Goal: Task Accomplishment & Management: Use online tool/utility

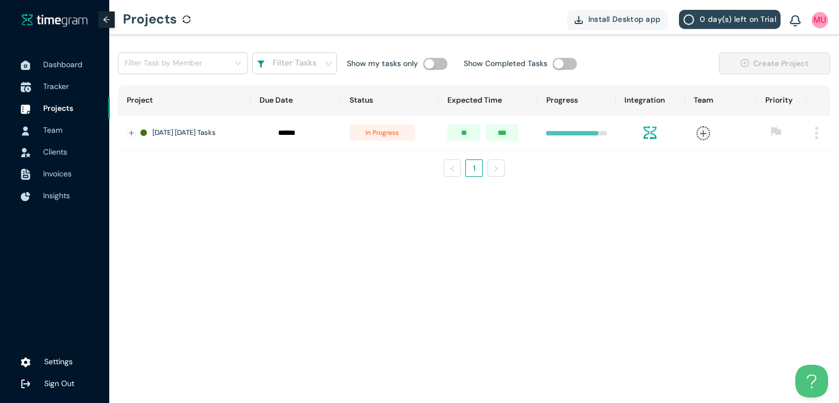
click at [58, 87] on span "Tracker" at bounding box center [56, 86] width 26 height 10
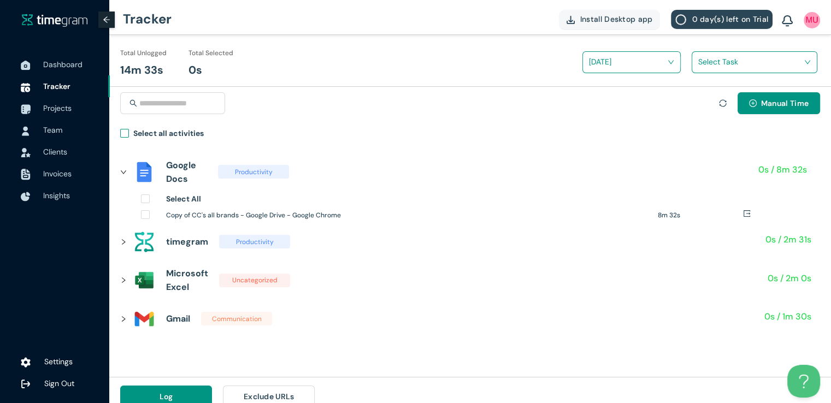
click at [121, 128] on label "Select all activities" at bounding box center [164, 135] width 88 height 16
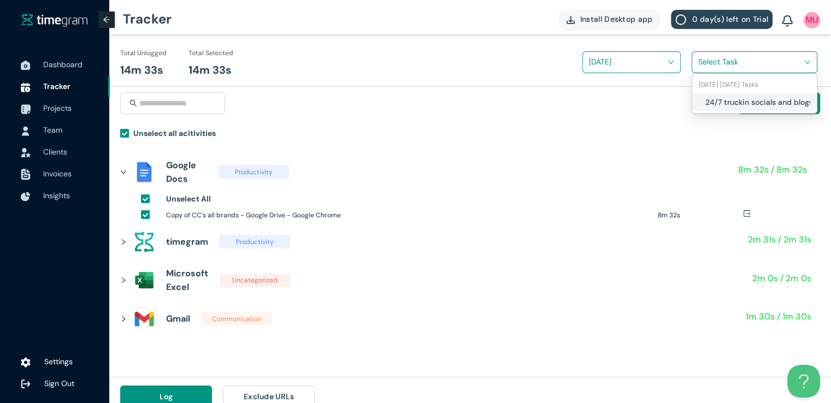
click at [707, 60] on input "search" at bounding box center [750, 62] width 105 height 16
click at [701, 103] on div "24/7 truckin socials and blogs" at bounding box center [754, 101] width 125 height 17
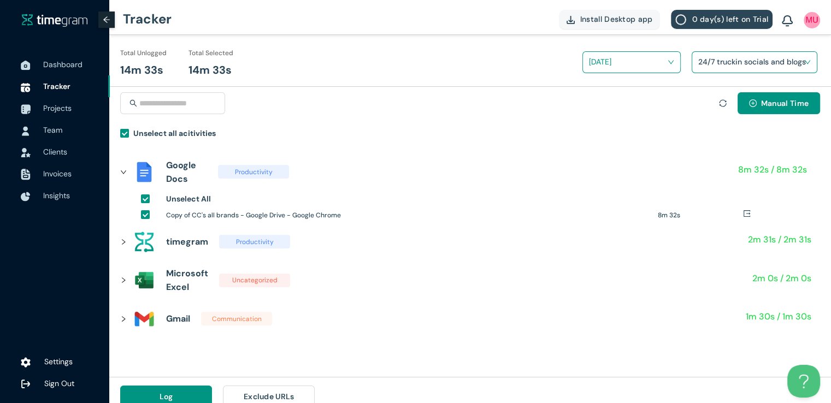
scroll to position [13, 0]
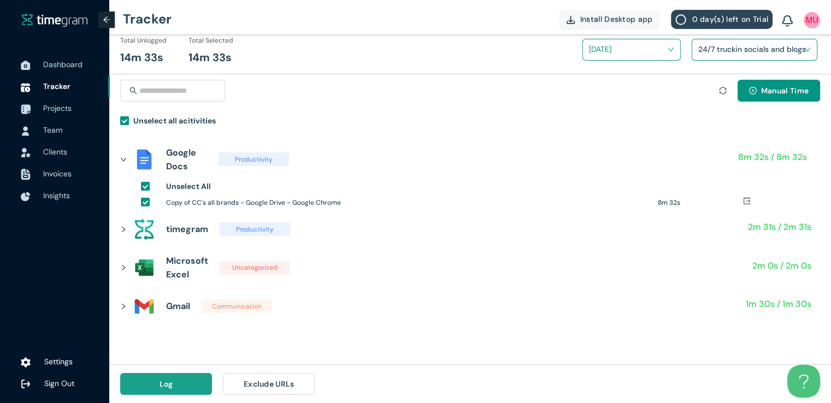
click at [182, 378] on button "Log" at bounding box center [166, 384] width 92 height 22
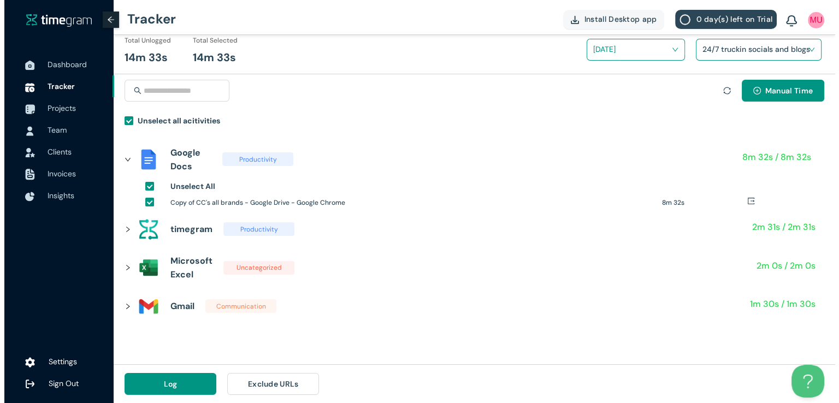
scroll to position [0, 0]
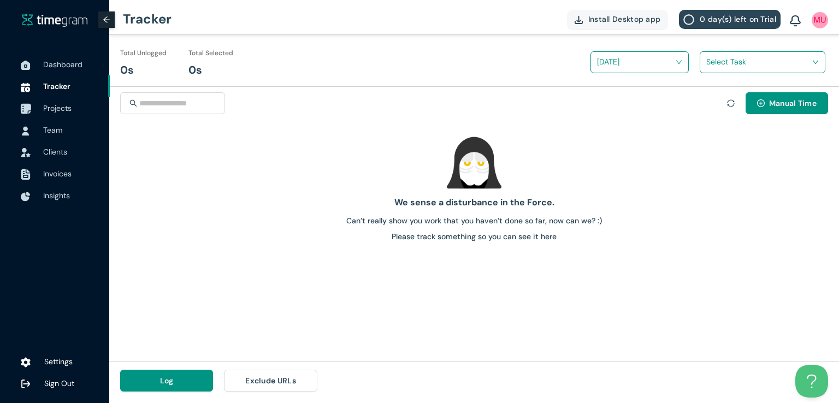
click at [55, 115] on span "Projects" at bounding box center [72, 108] width 58 height 22
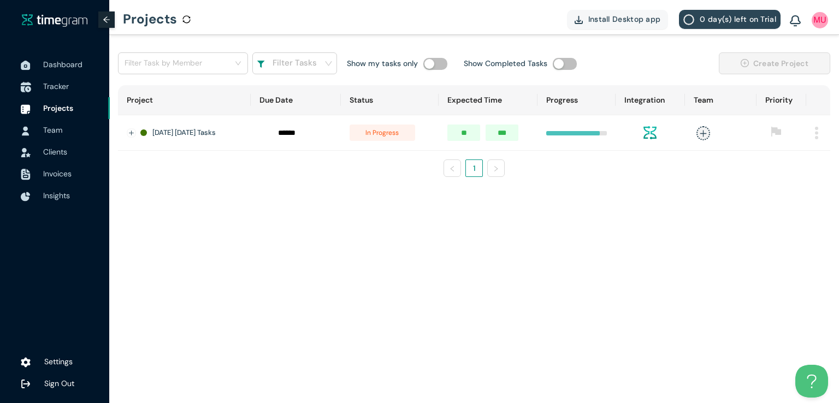
click at [52, 84] on span "Tracker" at bounding box center [56, 86] width 26 height 10
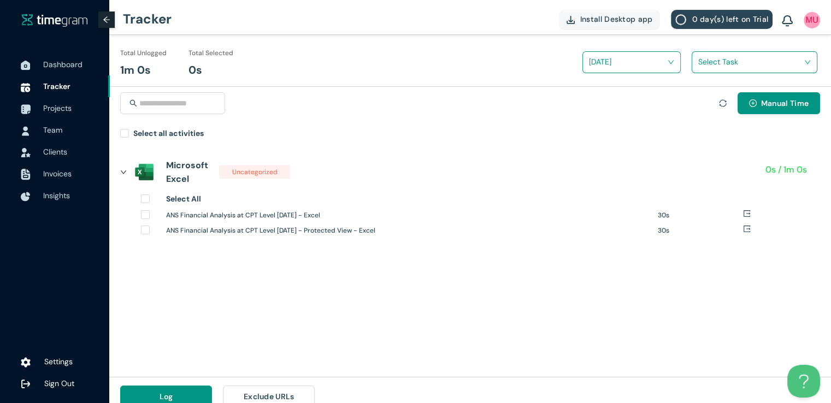
click at [751, 63] on input "search" at bounding box center [750, 62] width 105 height 16
click at [705, 98] on h1 "24/7 truckin socials and blogs" at bounding box center [769, 102] width 128 height 12
click at [790, 104] on span "Manual Time" at bounding box center [785, 103] width 48 height 12
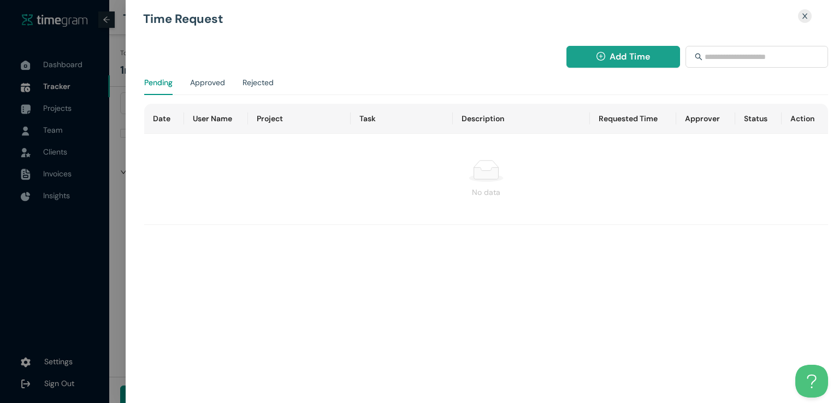
click at [606, 54] on button "Add Time" at bounding box center [623, 57] width 114 height 22
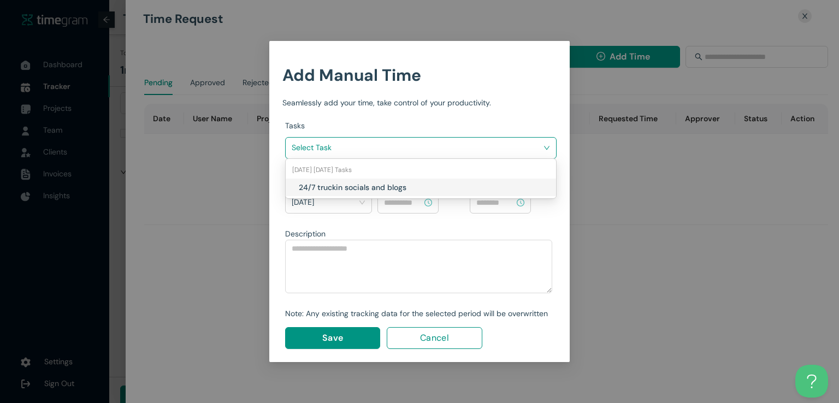
click at [477, 145] on input "search" at bounding box center [417, 147] width 251 height 16
click at [406, 180] on div "24/7 truckin socials and blogs" at bounding box center [421, 187] width 270 height 17
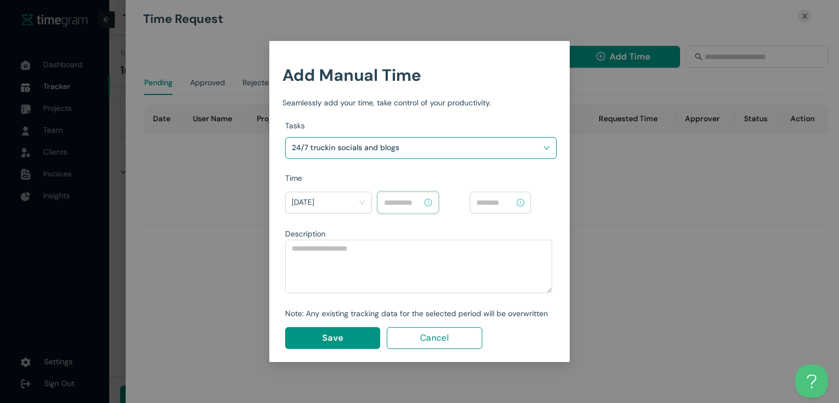
click at [405, 198] on input at bounding box center [403, 203] width 38 height 12
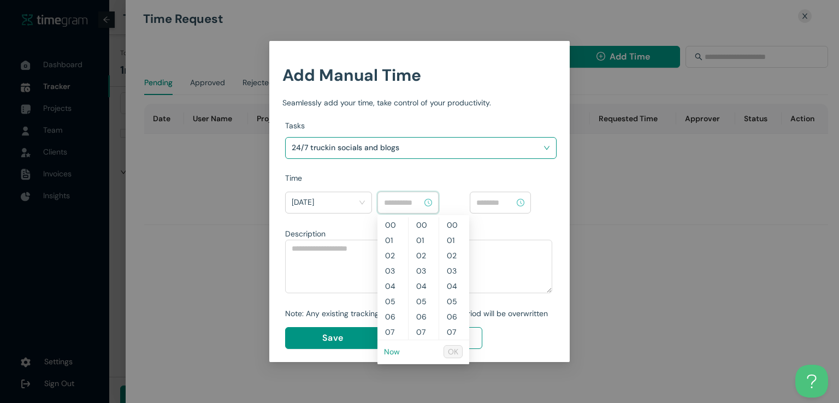
click at [389, 350] on link "Now" at bounding box center [392, 352] width 16 height 10
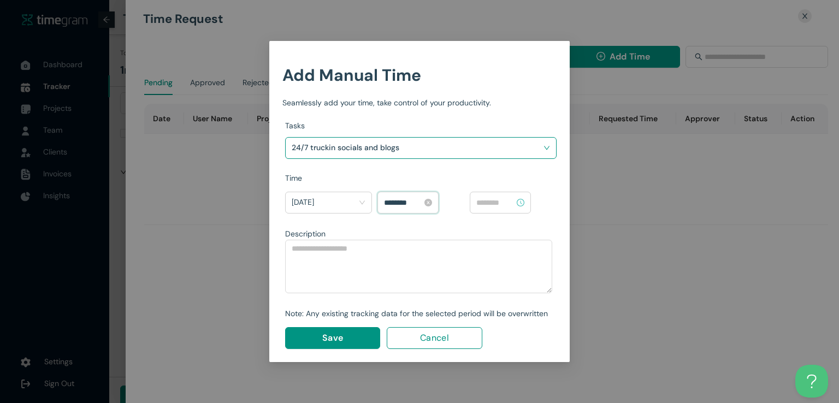
scroll to position [856, 0]
click at [401, 202] on input "********" at bounding box center [403, 203] width 38 height 12
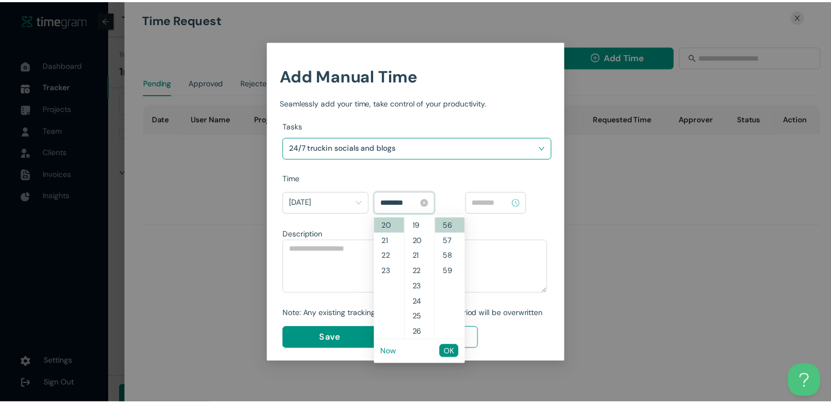
scroll to position [0, 0]
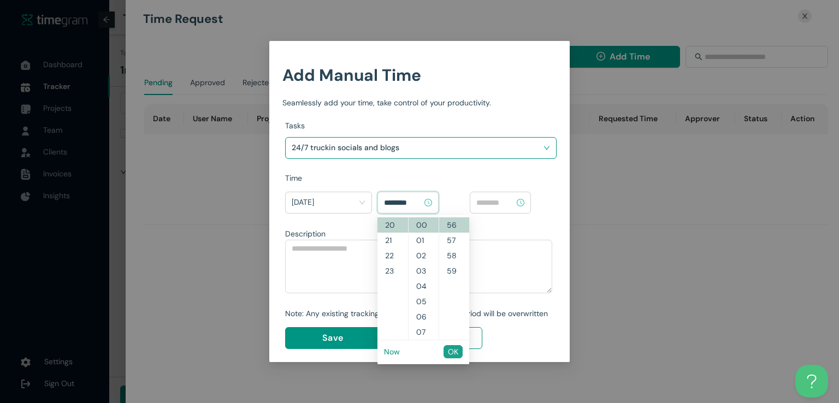
click at [446, 356] on button "OK" at bounding box center [452, 351] width 19 height 13
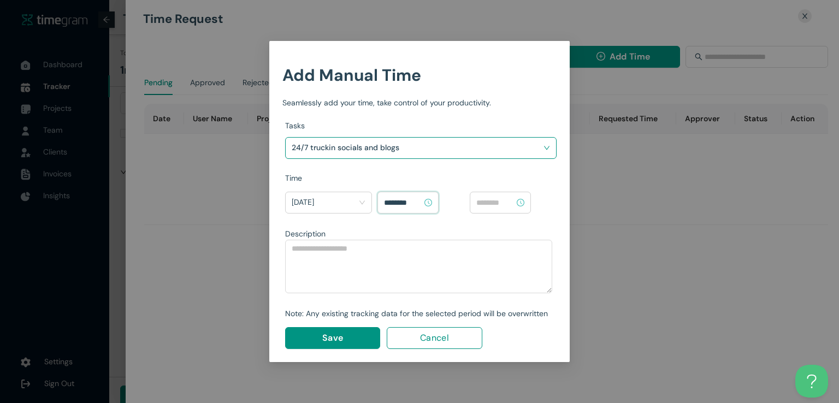
type input "********"
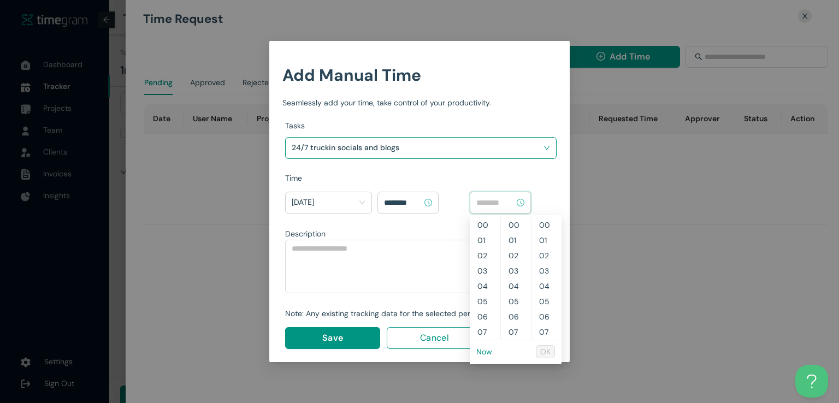
click at [498, 202] on input at bounding box center [495, 203] width 38 height 12
click at [485, 352] on link "Now" at bounding box center [484, 352] width 16 height 10
type input "********"
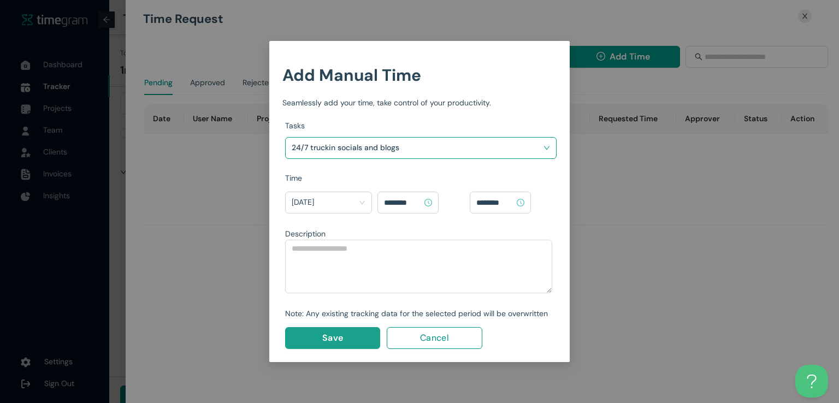
click at [352, 335] on button "Save" at bounding box center [332, 338] width 95 height 22
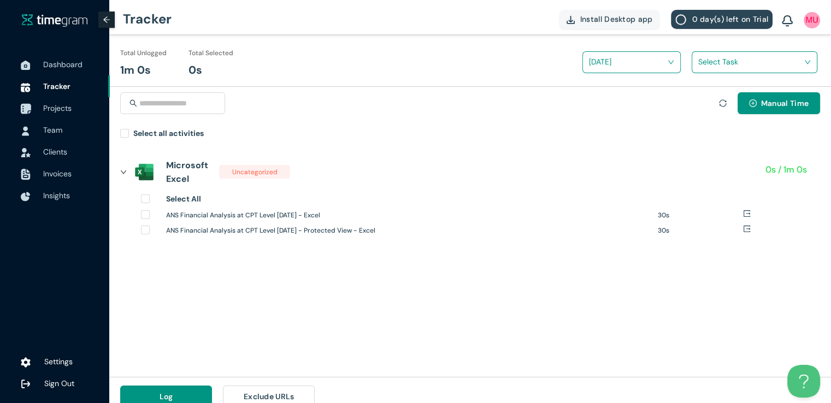
click at [54, 110] on span "Projects" at bounding box center [57, 108] width 28 height 10
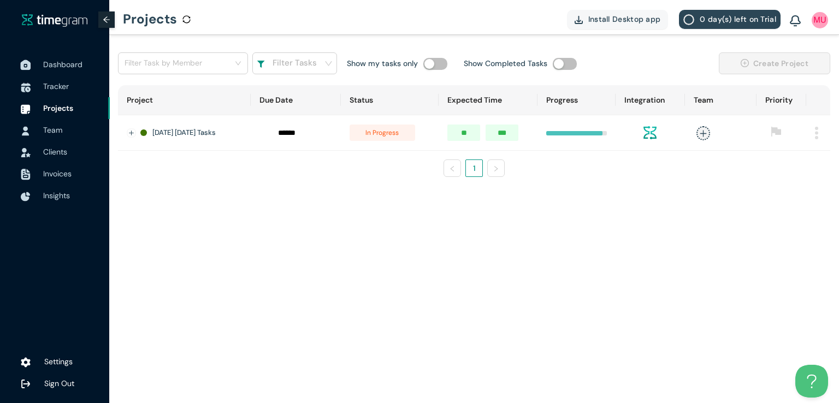
click at [45, 64] on span "Dashboard" at bounding box center [62, 65] width 39 height 10
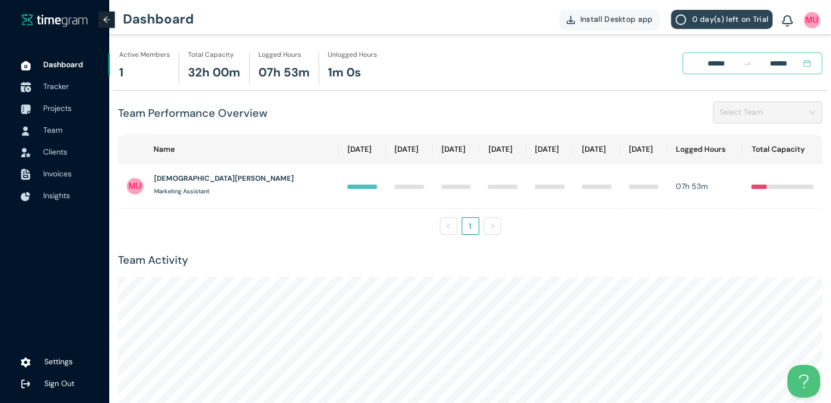
click at [61, 91] on span "Tracker" at bounding box center [56, 86] width 26 height 10
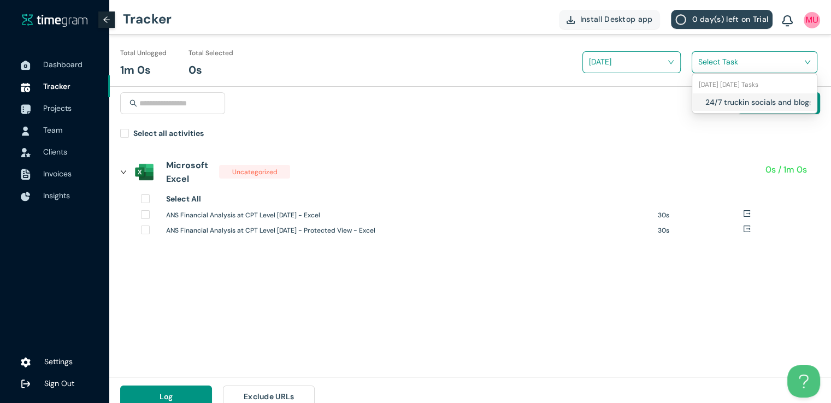
click at [715, 66] on input "search" at bounding box center [750, 62] width 105 height 16
click at [701, 106] on div "24/7 truckin socials and blogs" at bounding box center [754, 101] width 125 height 17
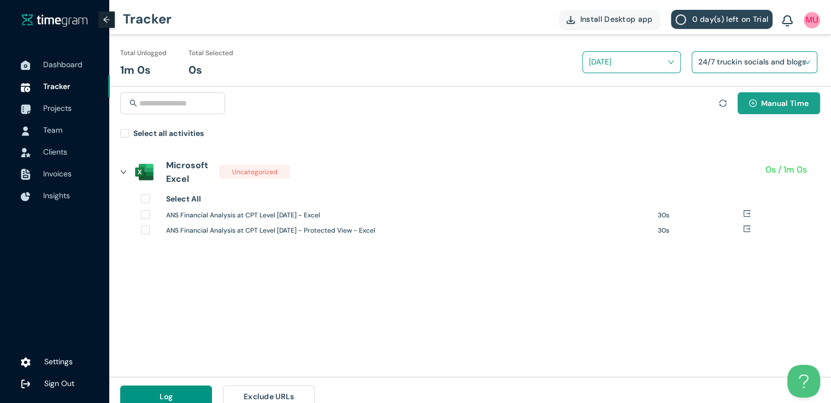
click at [752, 102] on icon "plus-circle" at bounding box center [752, 103] width 3 height 3
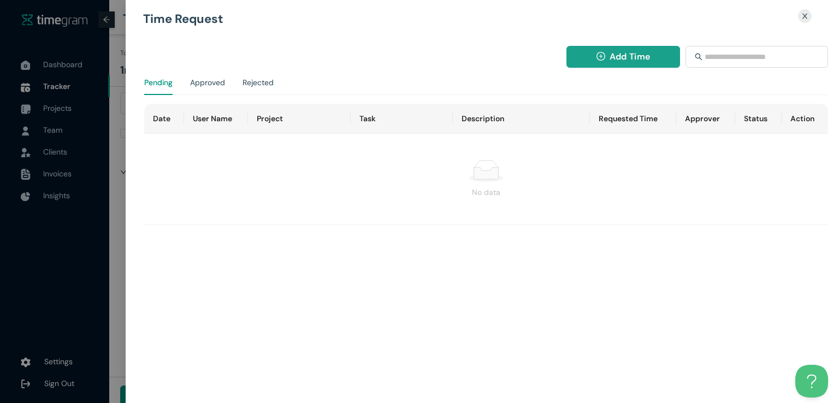
click at [629, 55] on span "Add Time" at bounding box center [630, 57] width 40 height 14
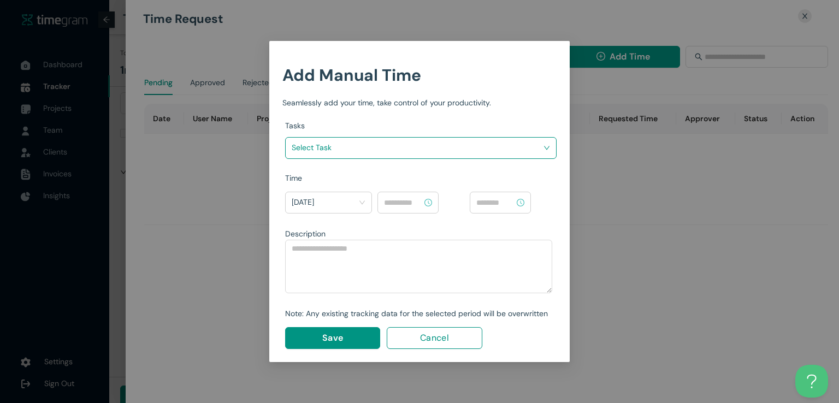
click at [455, 147] on input "search" at bounding box center [417, 147] width 251 height 16
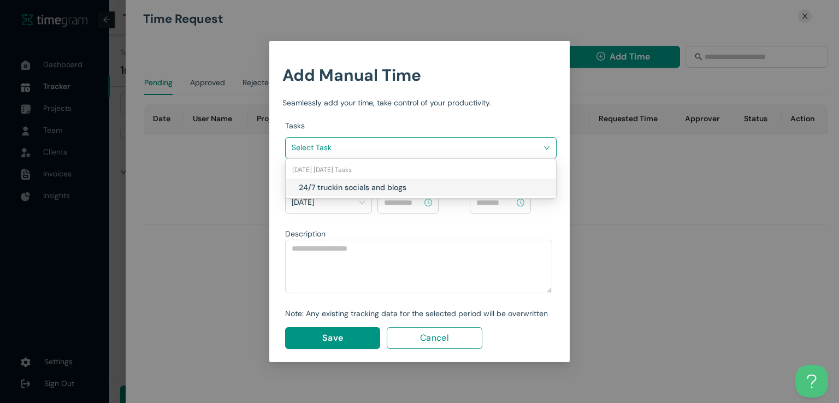
click at [413, 185] on h1 "24/7 truckin socials and blogs" at bounding box center [363, 187] width 128 height 12
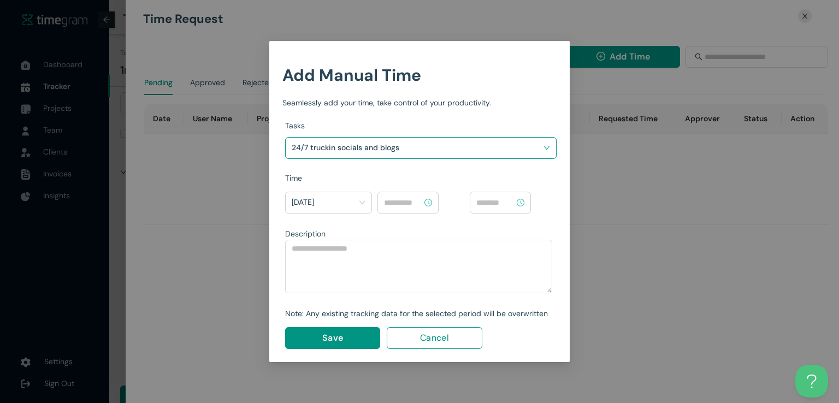
click at [408, 202] on input at bounding box center [403, 203] width 38 height 12
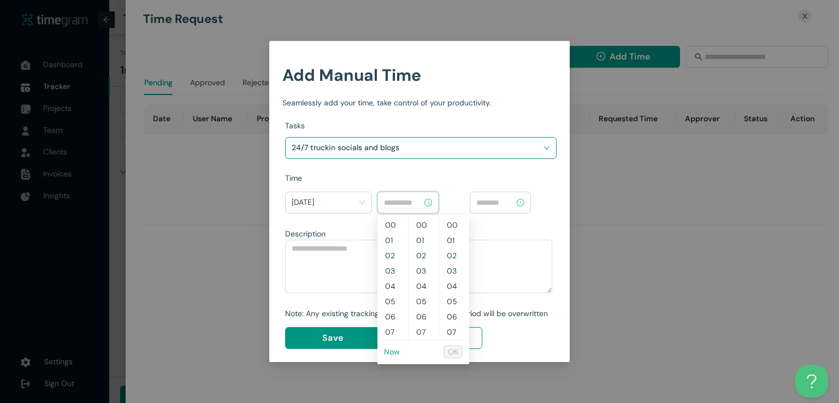
click at [389, 351] on link "Now" at bounding box center [392, 352] width 16 height 10
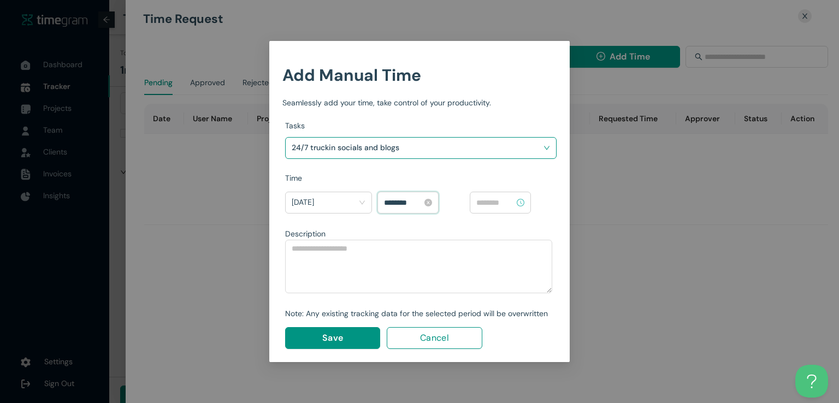
scroll to position [734, 0]
click at [405, 202] on input "********" at bounding box center [403, 203] width 38 height 12
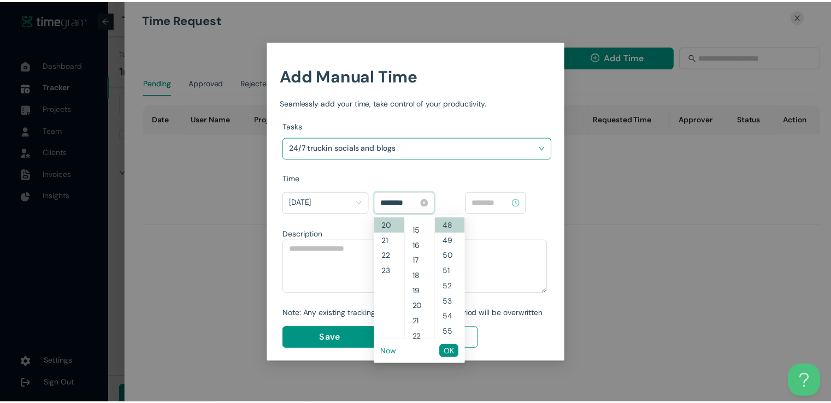
scroll to position [184, 0]
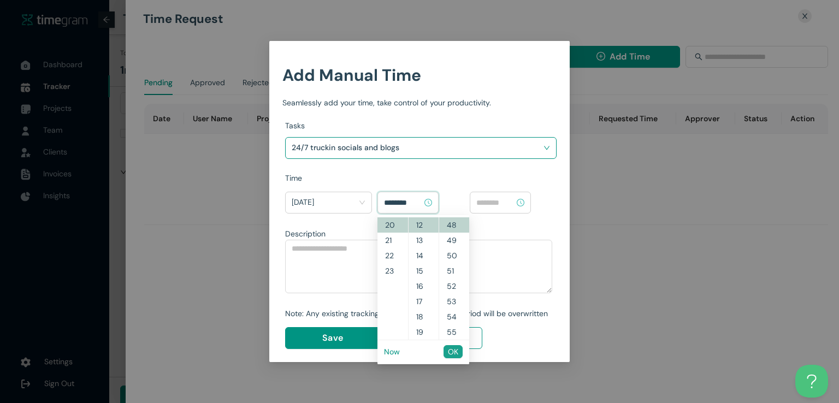
click at [448, 356] on span "OK" at bounding box center [453, 352] width 10 height 12
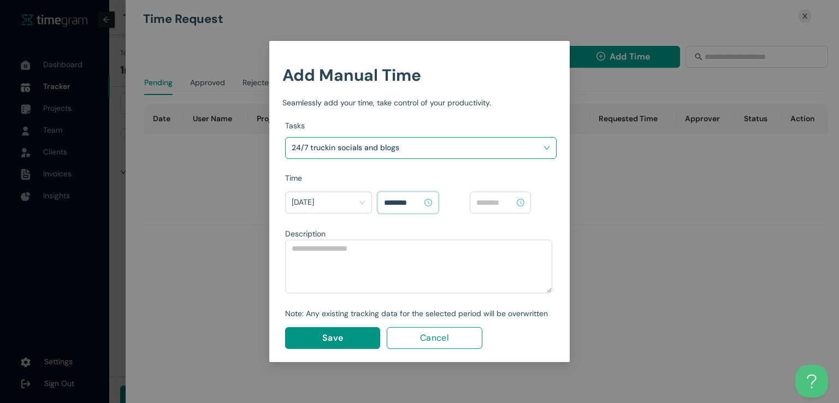
type input "********"
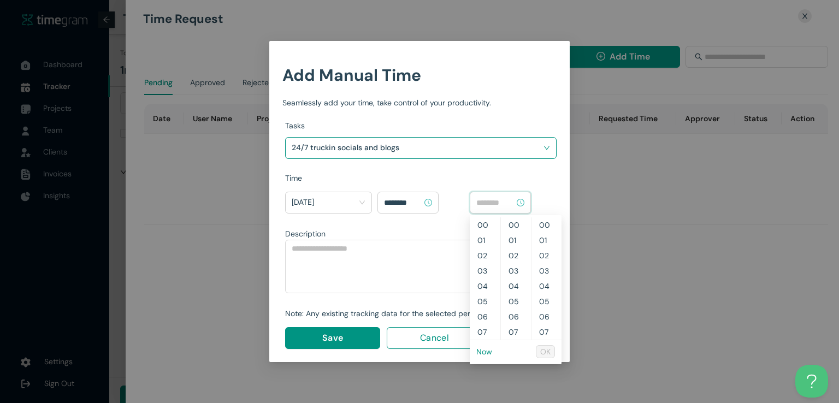
click at [504, 201] on input at bounding box center [495, 203] width 38 height 12
click at [485, 354] on link "Now" at bounding box center [484, 352] width 16 height 10
type input "********"
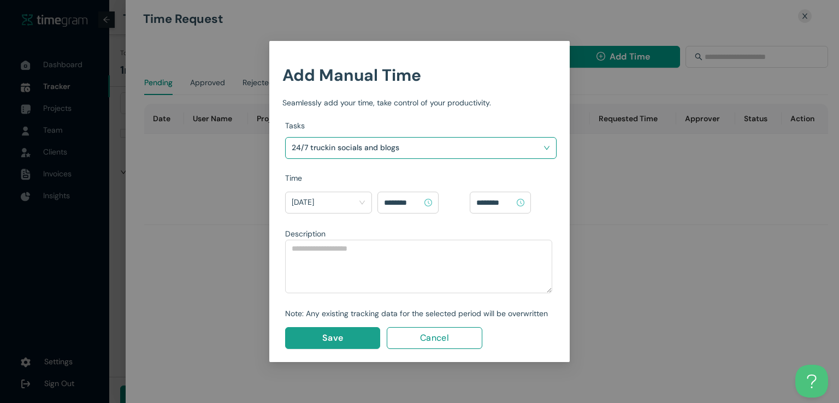
click at [353, 341] on button "Save" at bounding box center [332, 338] width 95 height 22
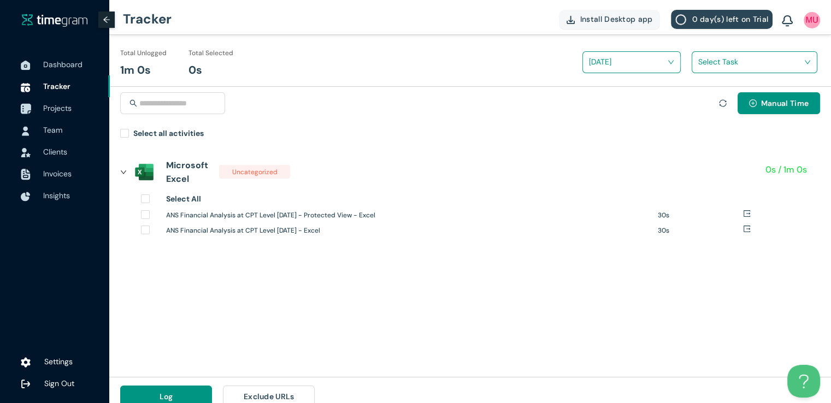
click at [59, 110] on span "Projects" at bounding box center [57, 108] width 28 height 10
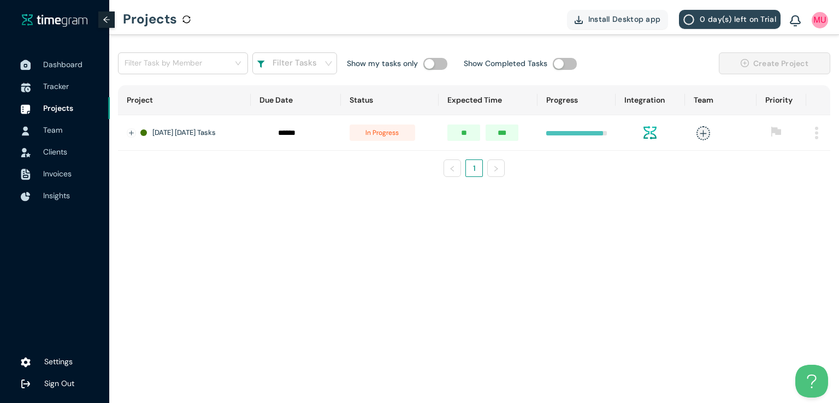
click at [68, 68] on span "Dashboard" at bounding box center [62, 65] width 39 height 10
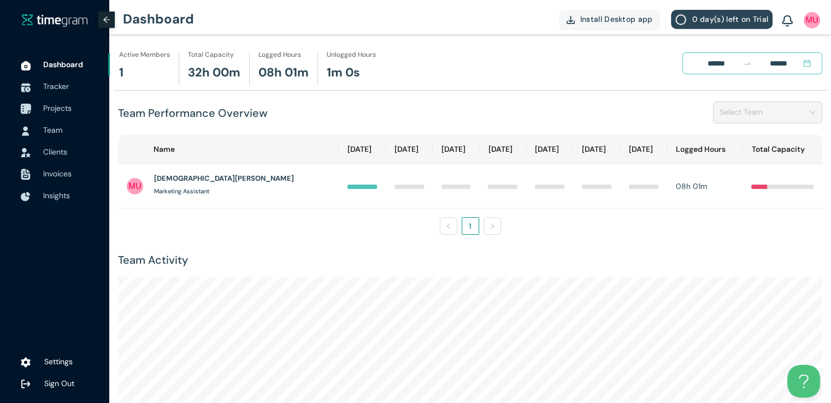
click at [62, 111] on span "Projects" at bounding box center [57, 108] width 28 height 10
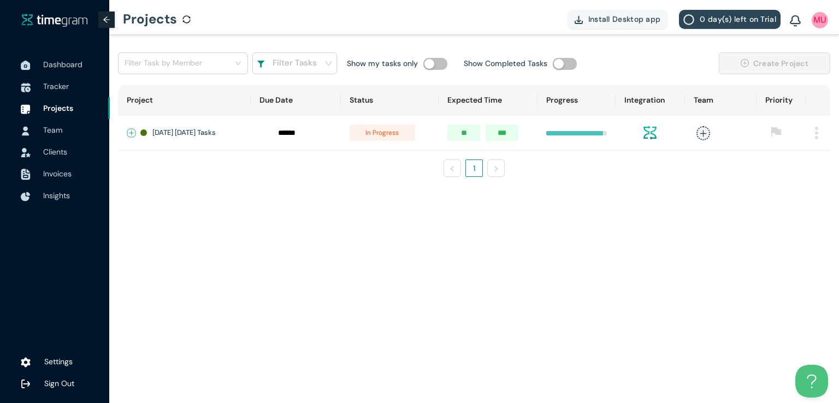
click at [131, 137] on button "Expand row" at bounding box center [131, 133] width 9 height 9
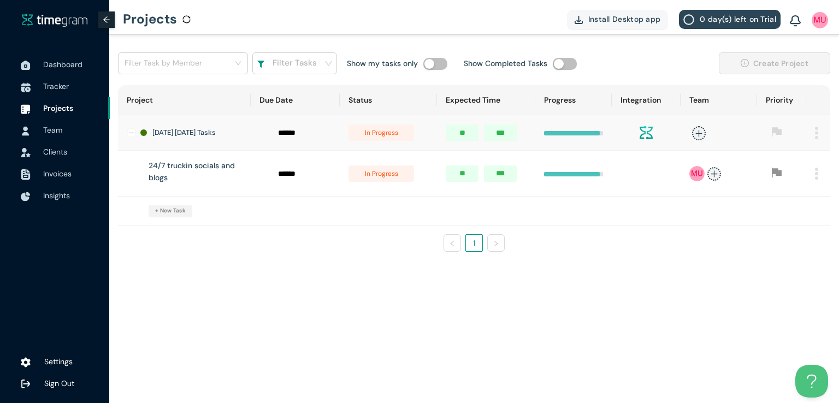
click at [381, 178] on span "in progress" at bounding box center [381, 173] width 66 height 16
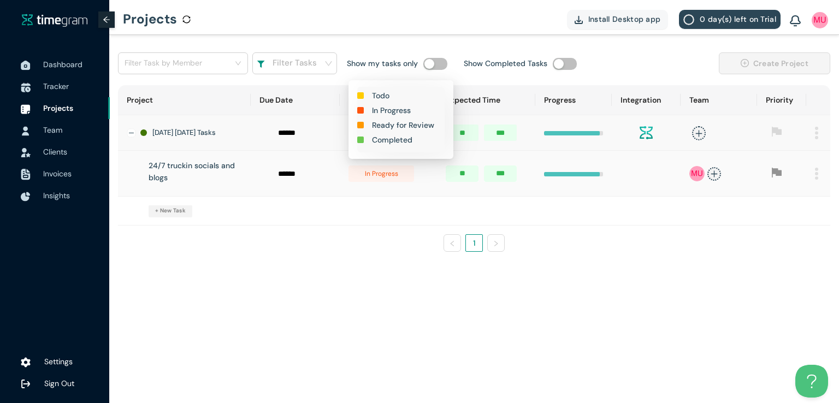
click at [396, 136] on h1 "Completed" at bounding box center [392, 140] width 40 height 12
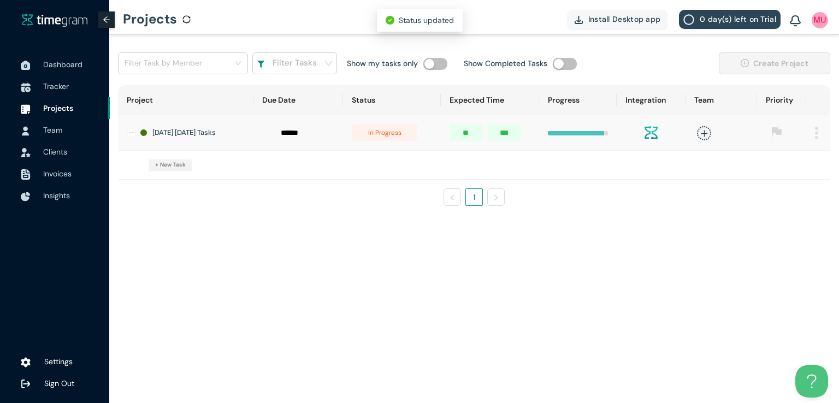
click at [389, 134] on span "in progress" at bounding box center [385, 133] width 66 height 16
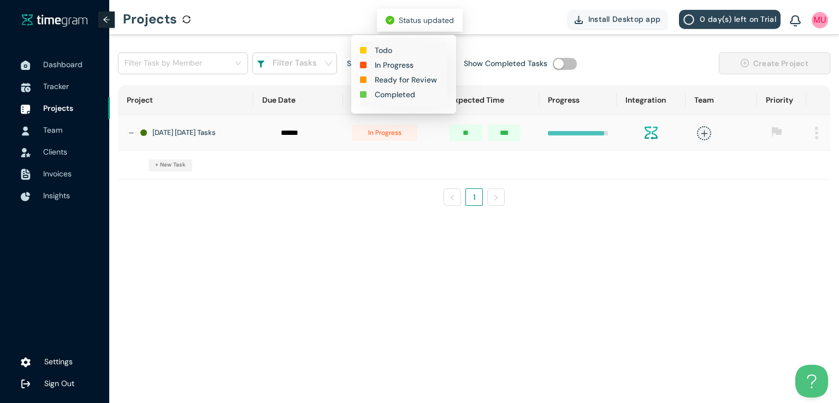
click at [399, 93] on h1 "Completed" at bounding box center [395, 94] width 40 height 12
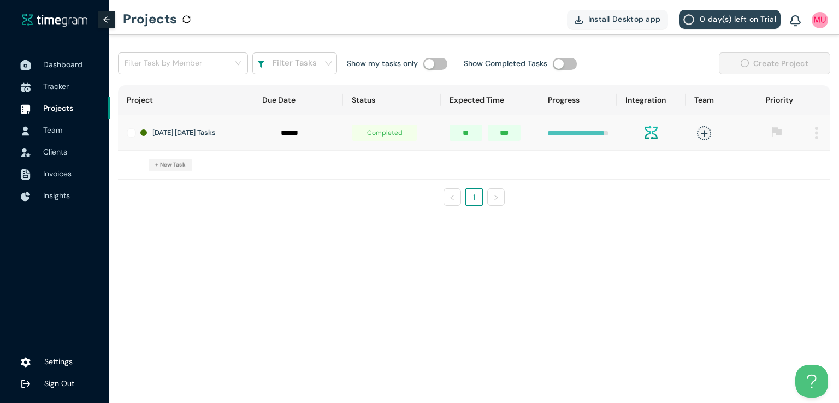
click at [55, 62] on span "Dashboard" at bounding box center [62, 65] width 39 height 10
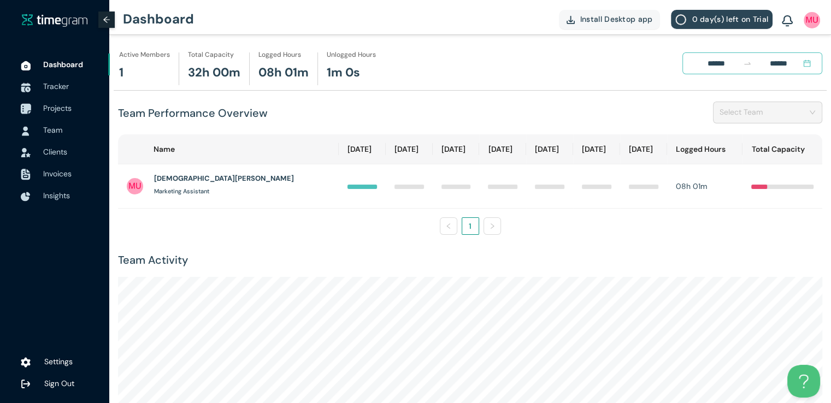
click at [62, 108] on span "Projects" at bounding box center [57, 108] width 28 height 10
